Goal: Complete application form: Complete application form

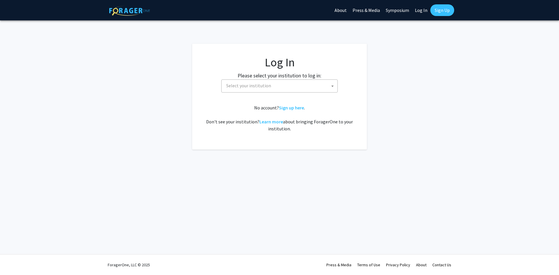
click at [263, 83] on span "Select your institution" at bounding box center [248, 86] width 45 height 6
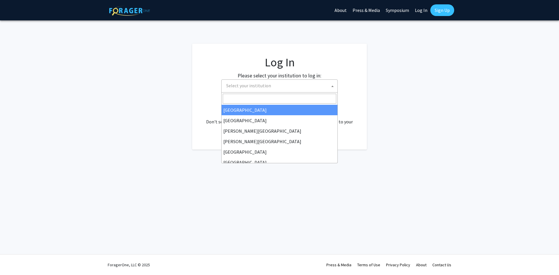
select select "34"
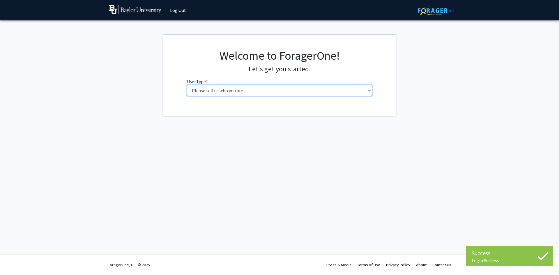
click at [268, 93] on select "Please tell us who you are Undergraduate Student Master's Student Doctoral Cand…" at bounding box center [279, 90] width 185 height 11
select select "1: undergrad"
click at [187, 85] on select "Please tell us who you are Undergraduate Student Master's Student Doctoral Cand…" at bounding box center [279, 90] width 185 height 11
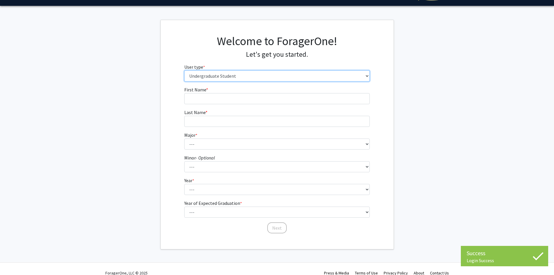
scroll to position [23, 0]
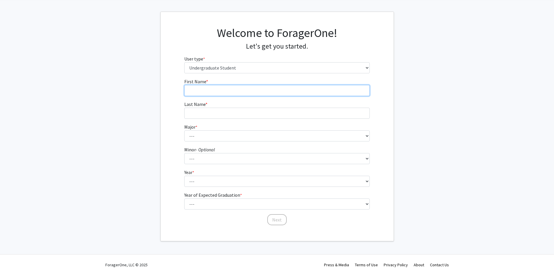
click at [243, 86] on input "First Name * required" at bounding box center [276, 90] width 185 height 11
